Goal: Task Accomplishment & Management: Manage account settings

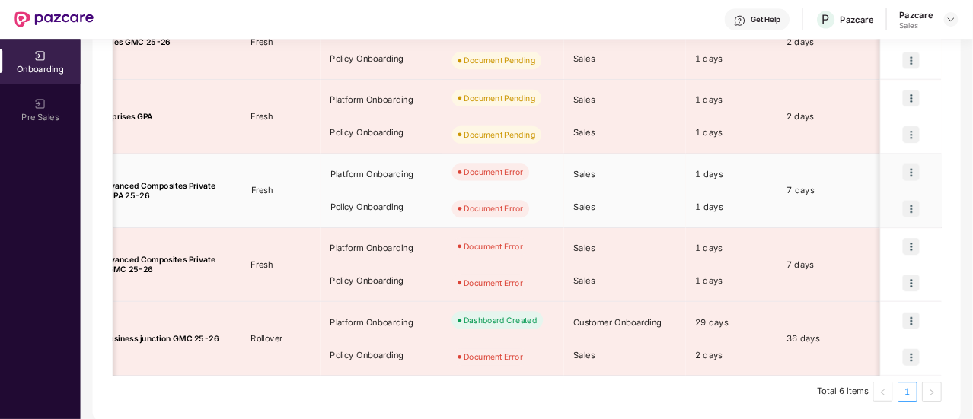
scroll to position [0, 41]
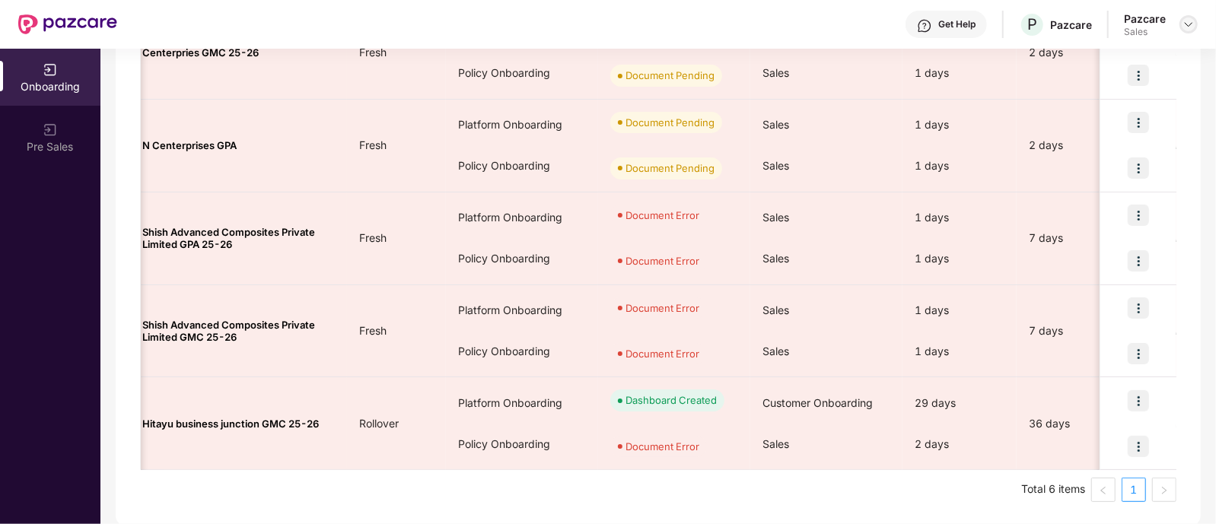
click at [1187, 18] on img at bounding box center [1189, 24] width 12 height 12
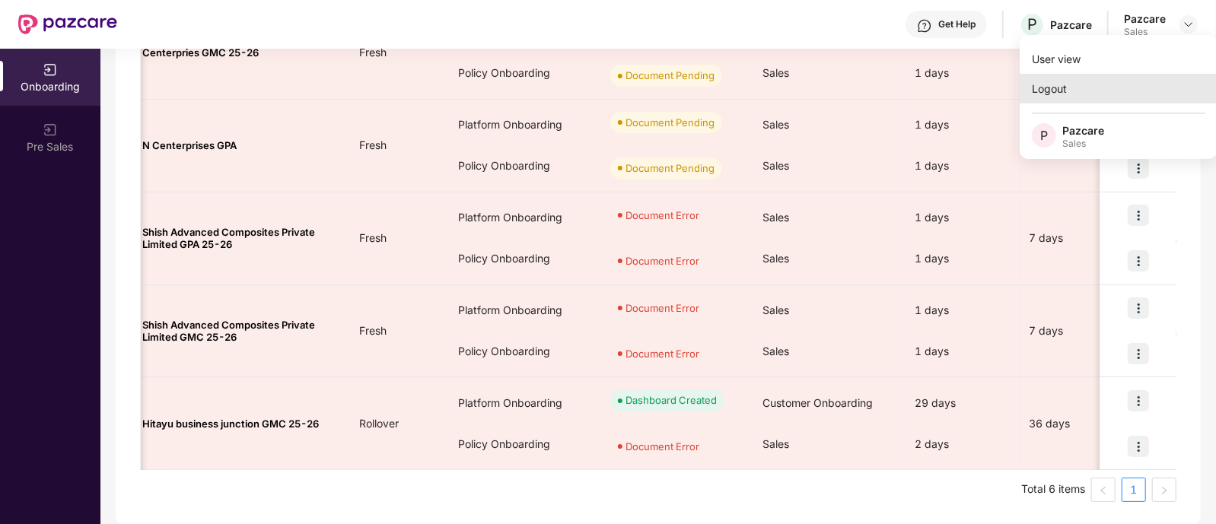
click at [1084, 85] on div "Logout" at bounding box center [1119, 89] width 198 height 30
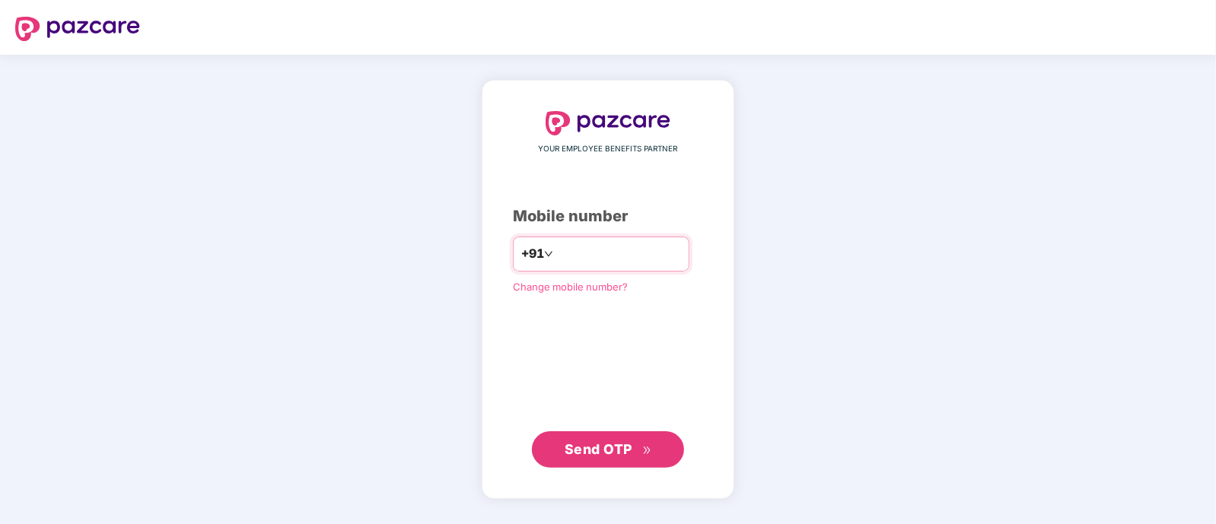
click at [609, 242] on input "number" at bounding box center [618, 254] width 125 height 24
type input "**********"
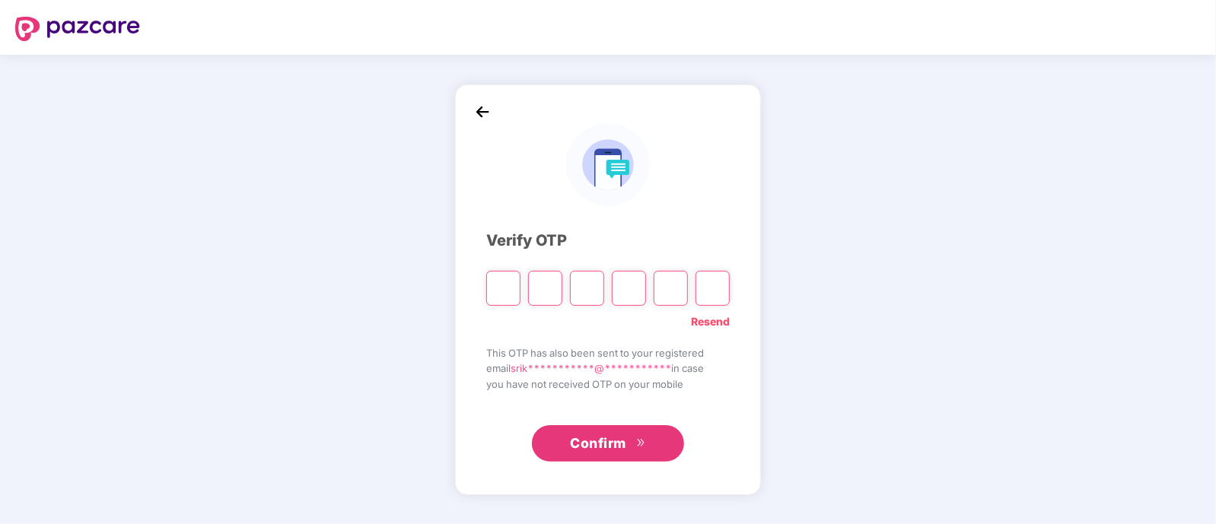
type input "*"
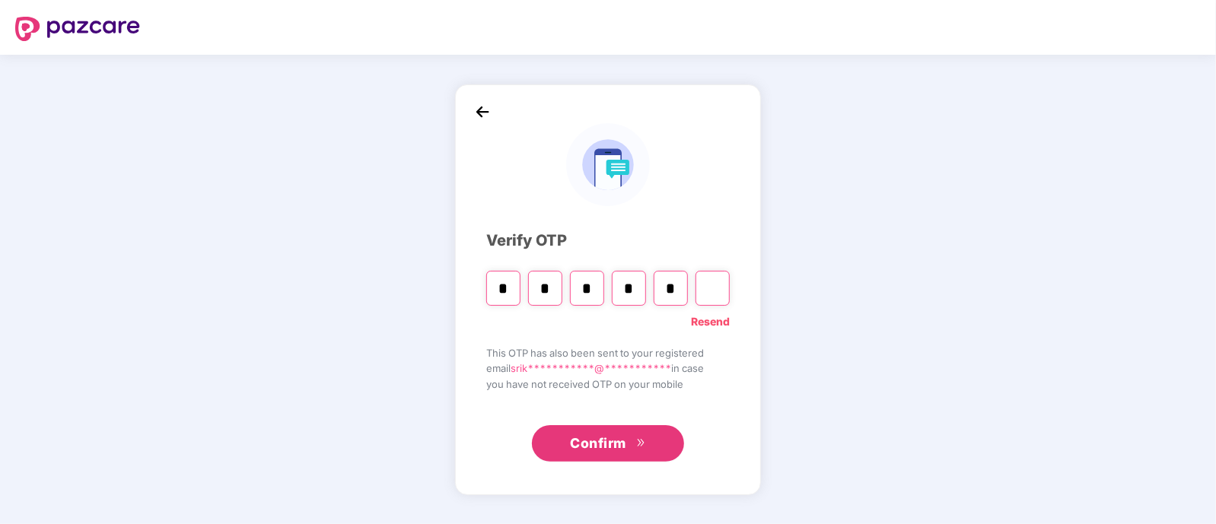
type input "*"
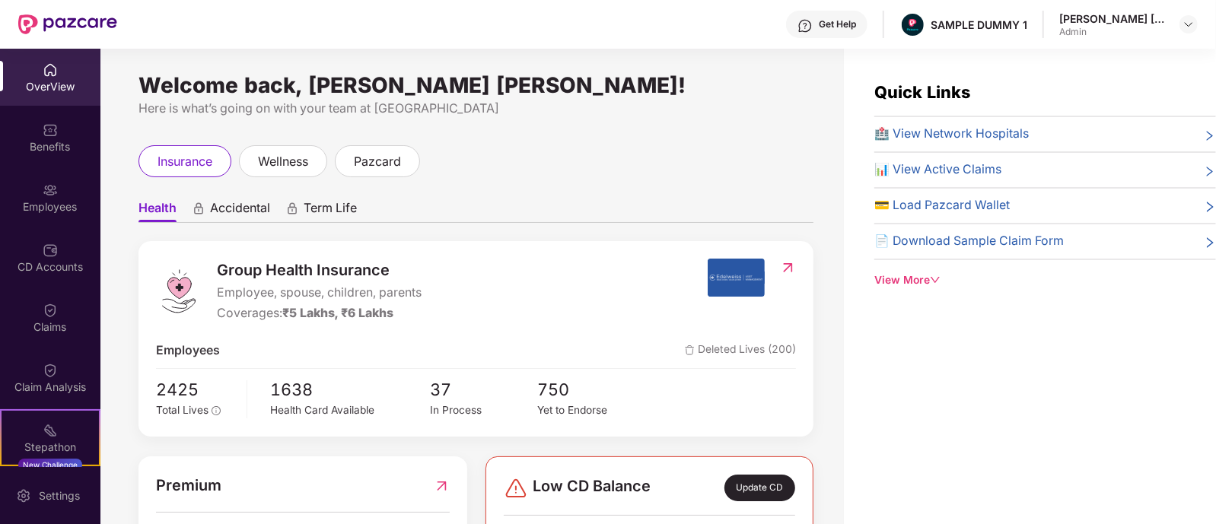
click at [25, 62] on div "OverView" at bounding box center [50, 77] width 100 height 57
click at [27, 424] on div "Stepathon New Challenge" at bounding box center [50, 437] width 100 height 57
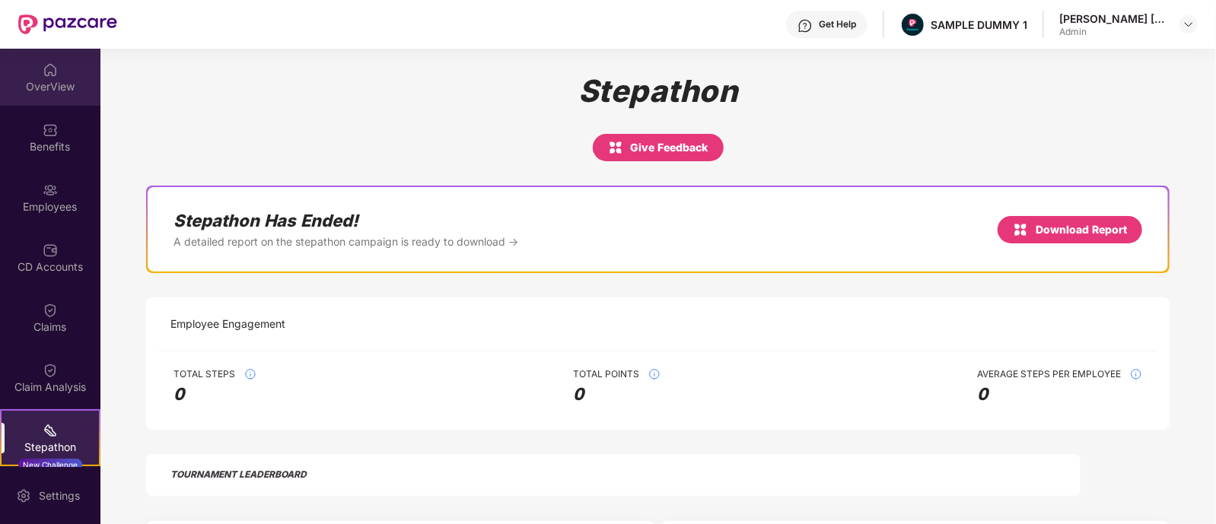
click at [78, 93] on div "OverView" at bounding box center [50, 86] width 100 height 15
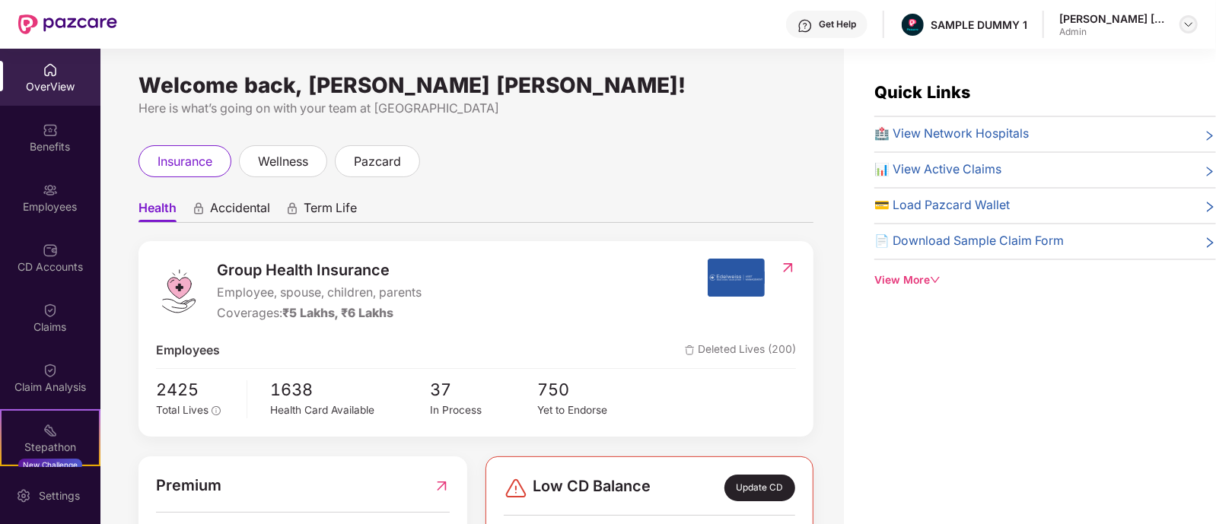
click at [1186, 21] on img at bounding box center [1189, 24] width 12 height 12
